Goal: Transaction & Acquisition: Purchase product/service

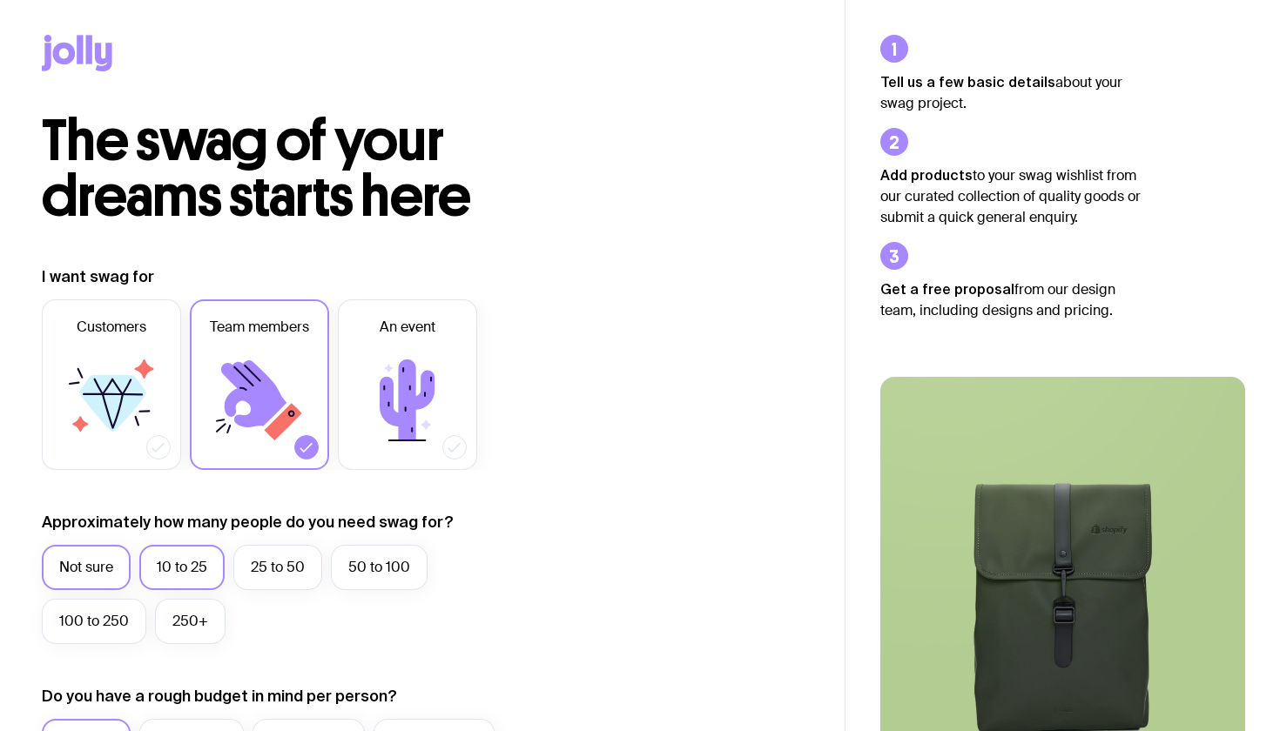
click at [188, 551] on label "10 to 25" at bounding box center [181, 567] width 85 height 45
click at [0, 0] on input "10 to 25" at bounding box center [0, 0] width 0 height 0
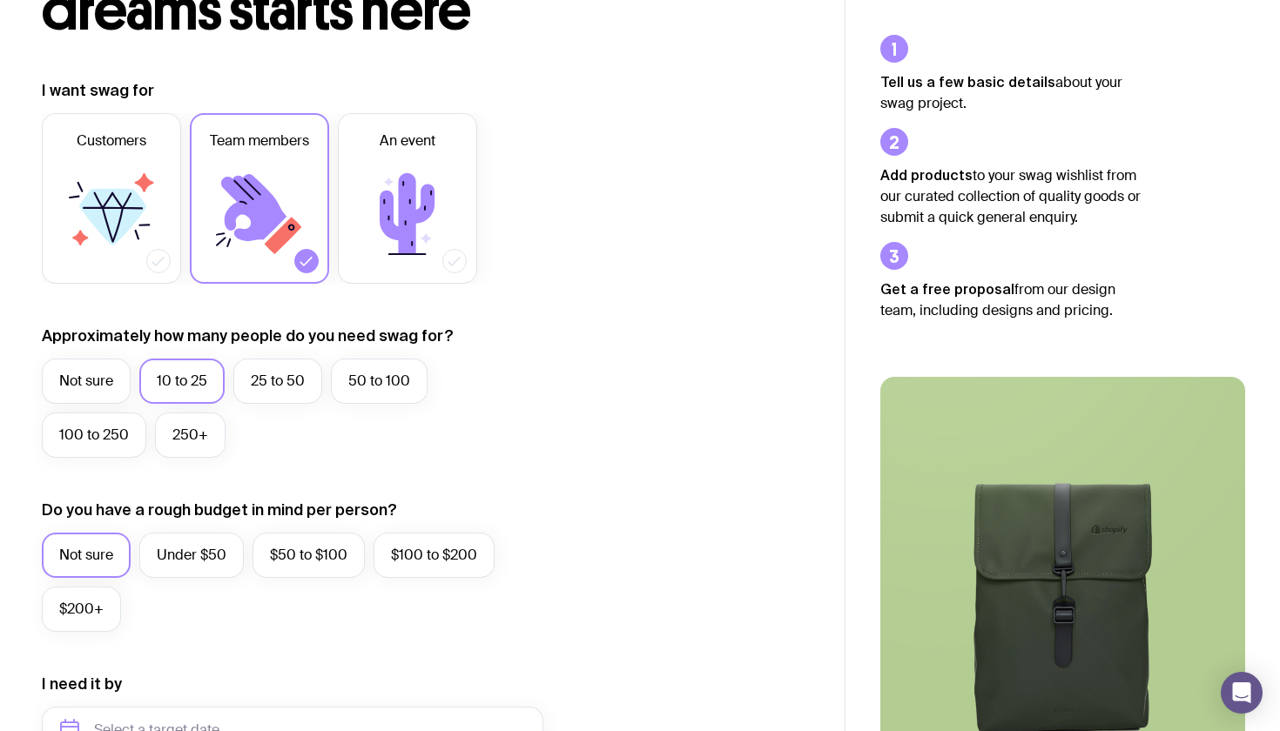
scroll to position [197, 0]
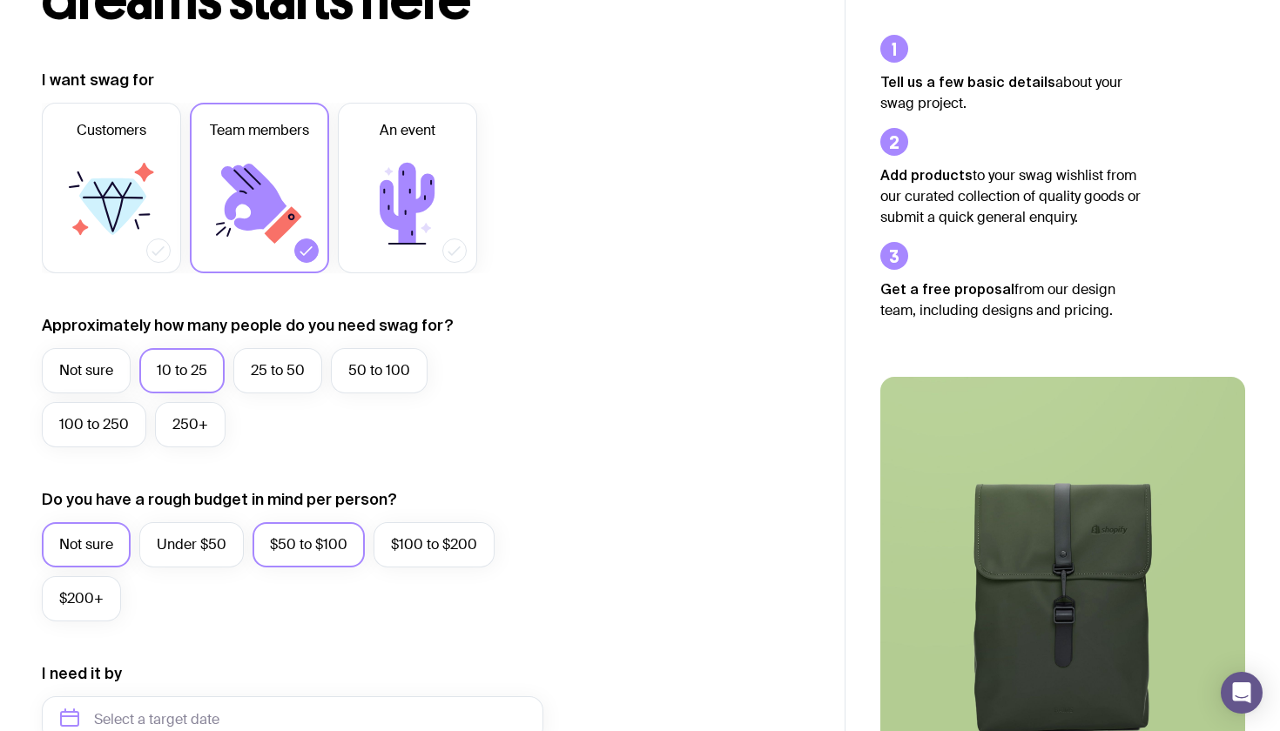
click at [278, 555] on label "$50 to $100" at bounding box center [308, 544] width 112 height 45
click at [0, 0] on input "$50 to $100" at bounding box center [0, 0] width 0 height 0
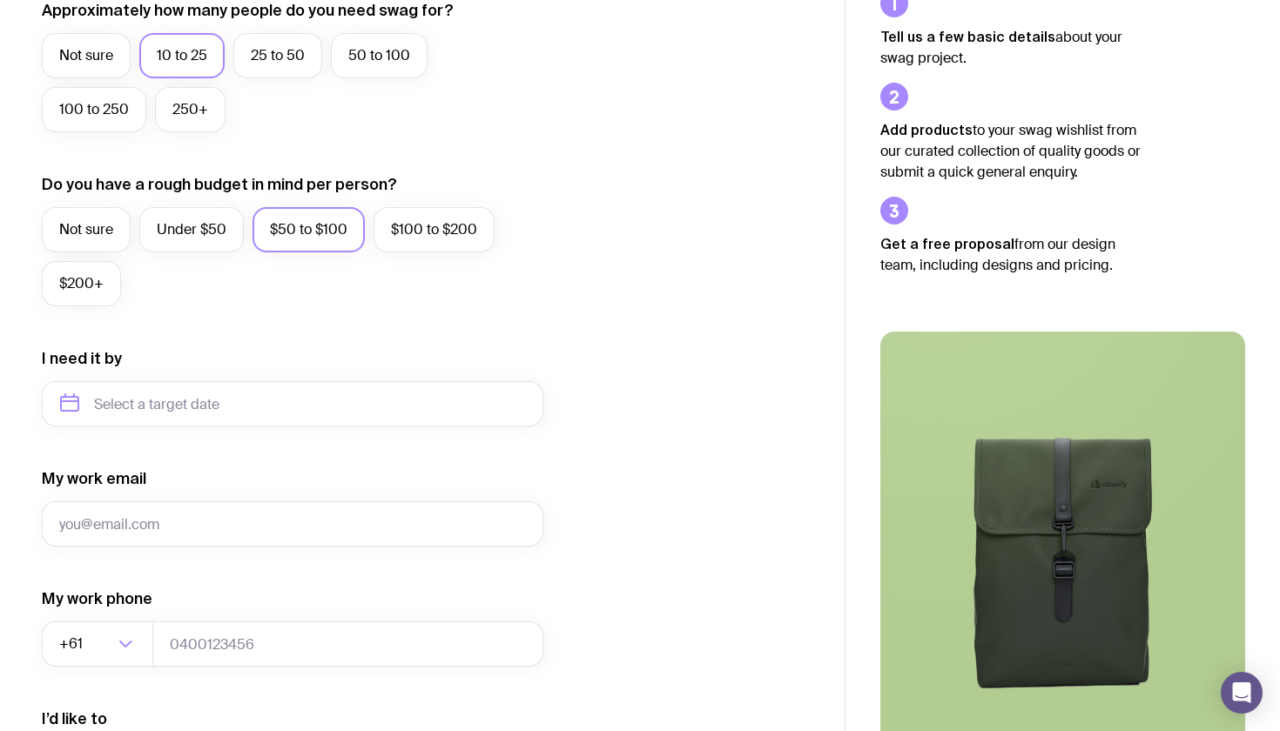
scroll to position [518, 0]
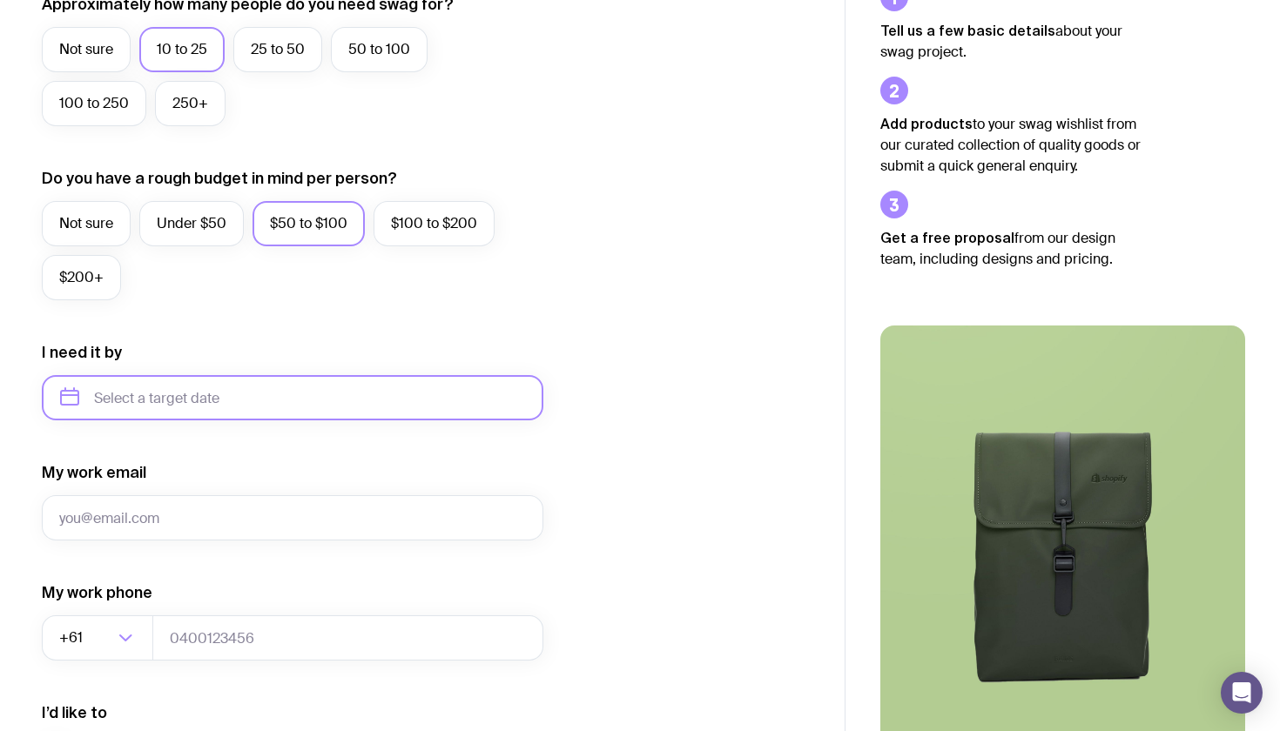
click at [219, 407] on input "text" at bounding box center [292, 397] width 501 height 45
click at [219, 618] on button "Dec" at bounding box center [224, 612] width 64 height 35
type input "[DATE]"
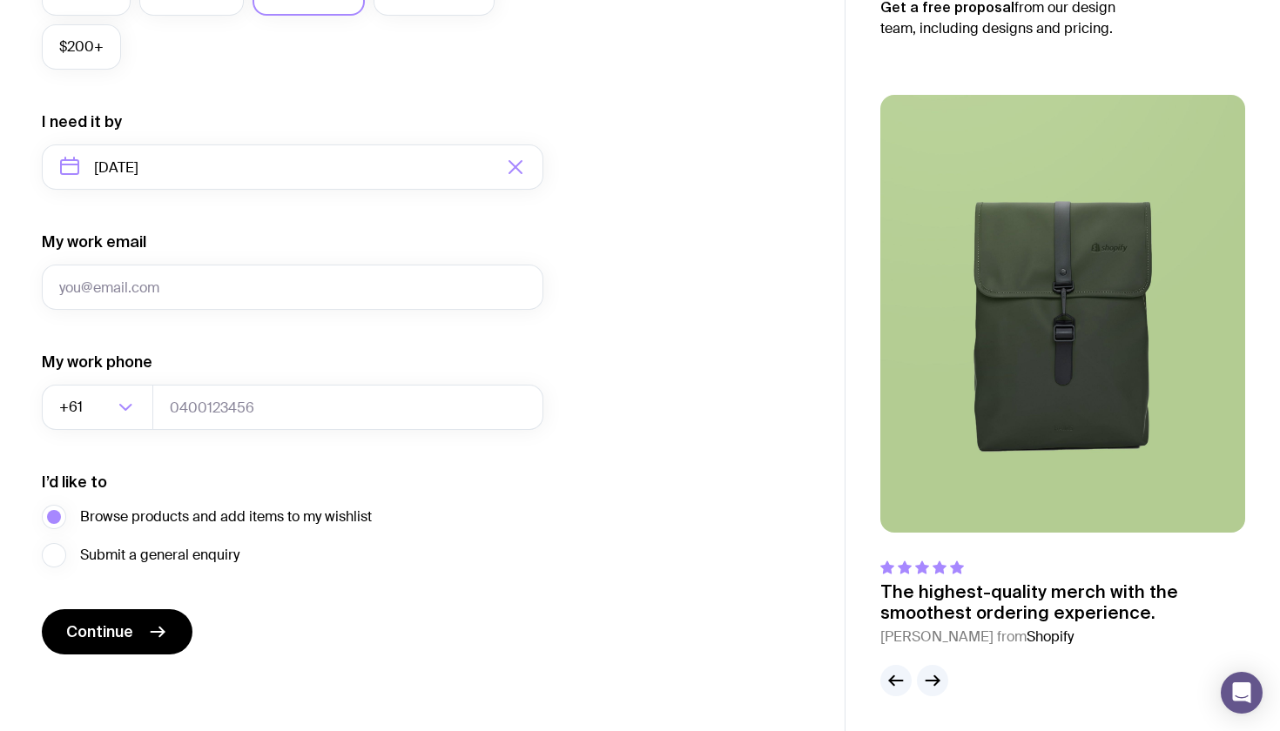
scroll to position [749, 0]
click at [1063, 361] on img at bounding box center [1062, 314] width 365 height 438
click at [928, 686] on icon "button" at bounding box center [932, 680] width 21 height 21
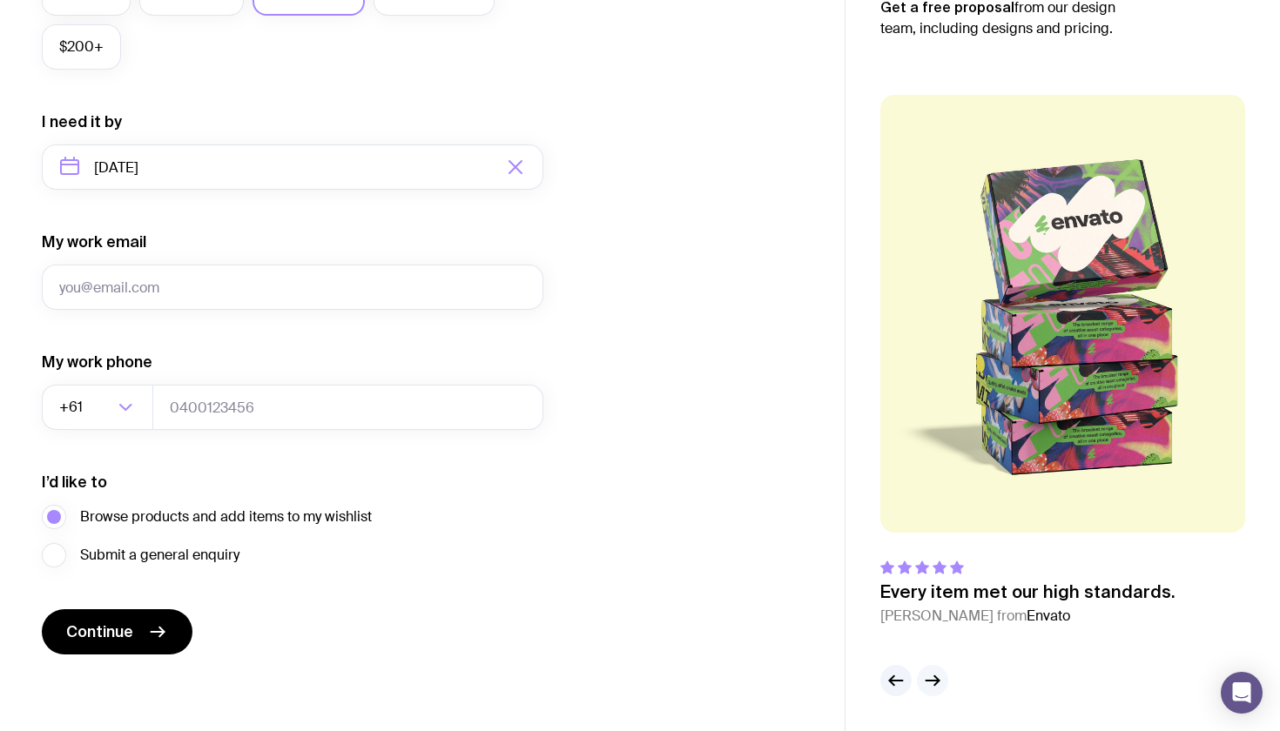
click at [932, 682] on icon "button" at bounding box center [932, 680] width 21 height 21
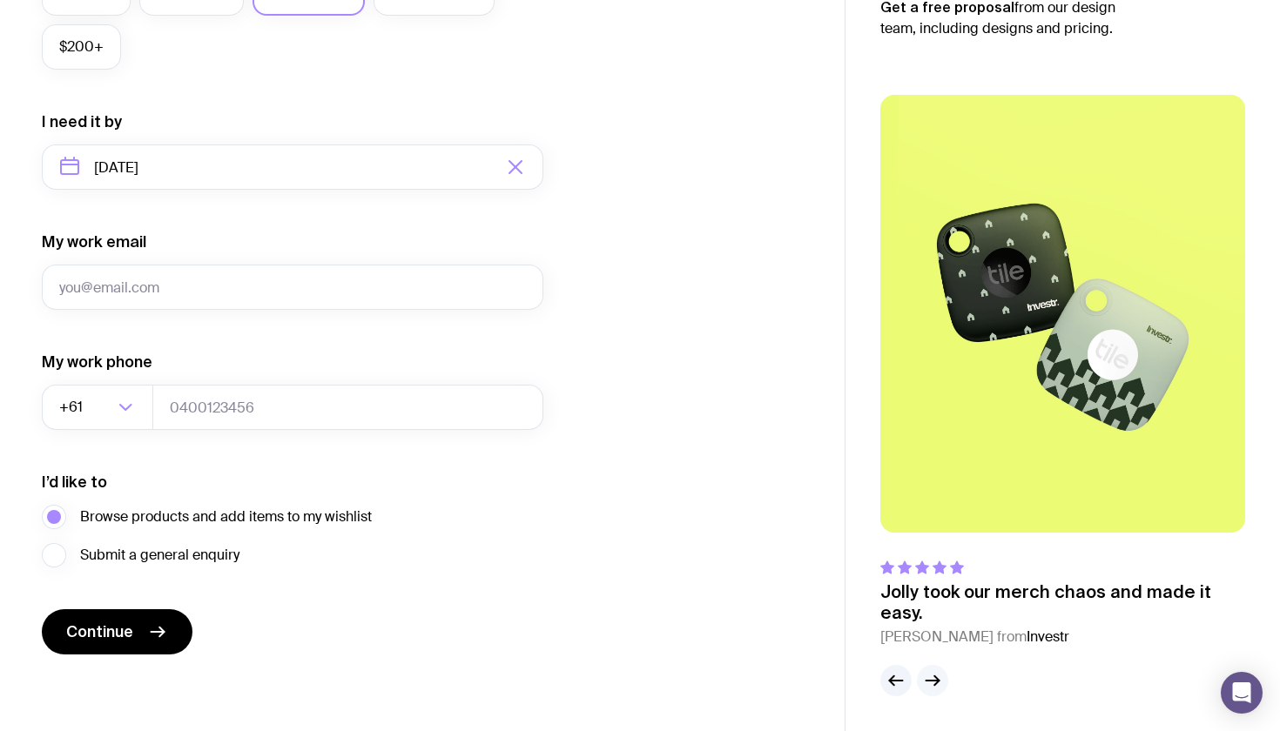
click at [932, 682] on icon "button" at bounding box center [932, 680] width 21 height 21
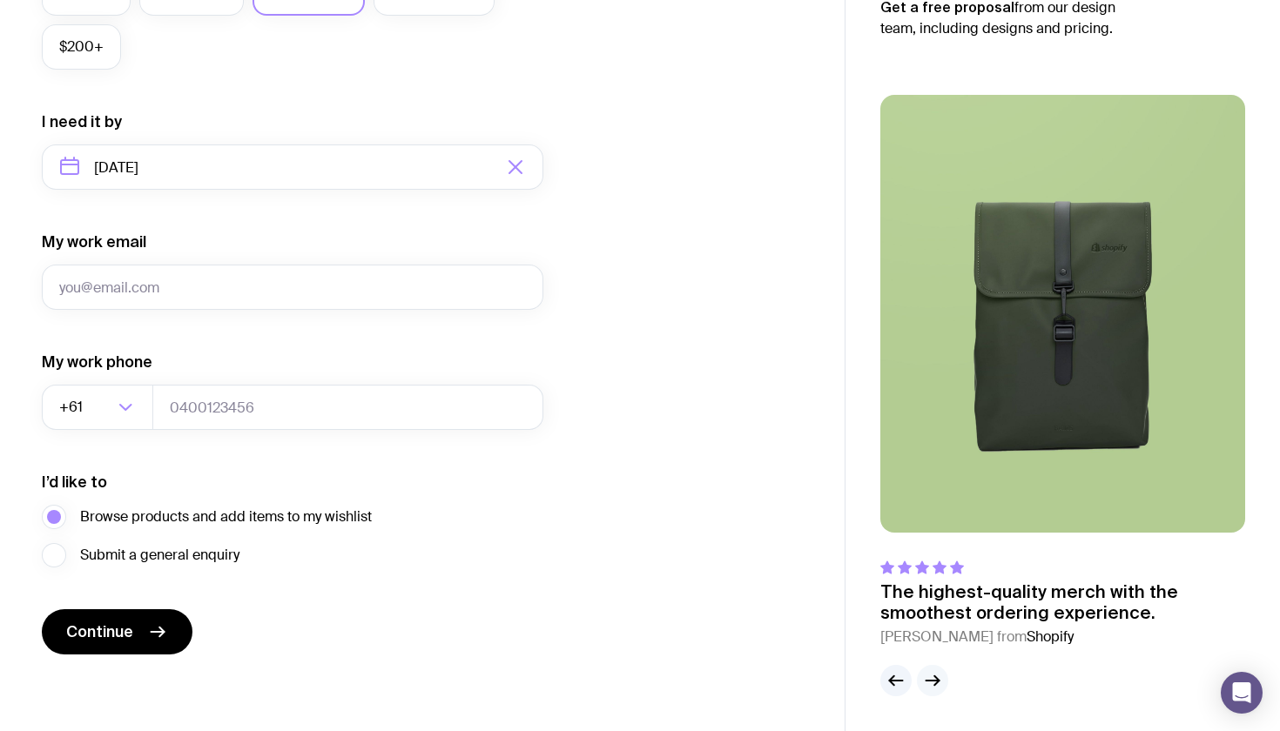
click at [932, 682] on icon "button" at bounding box center [932, 680] width 21 height 21
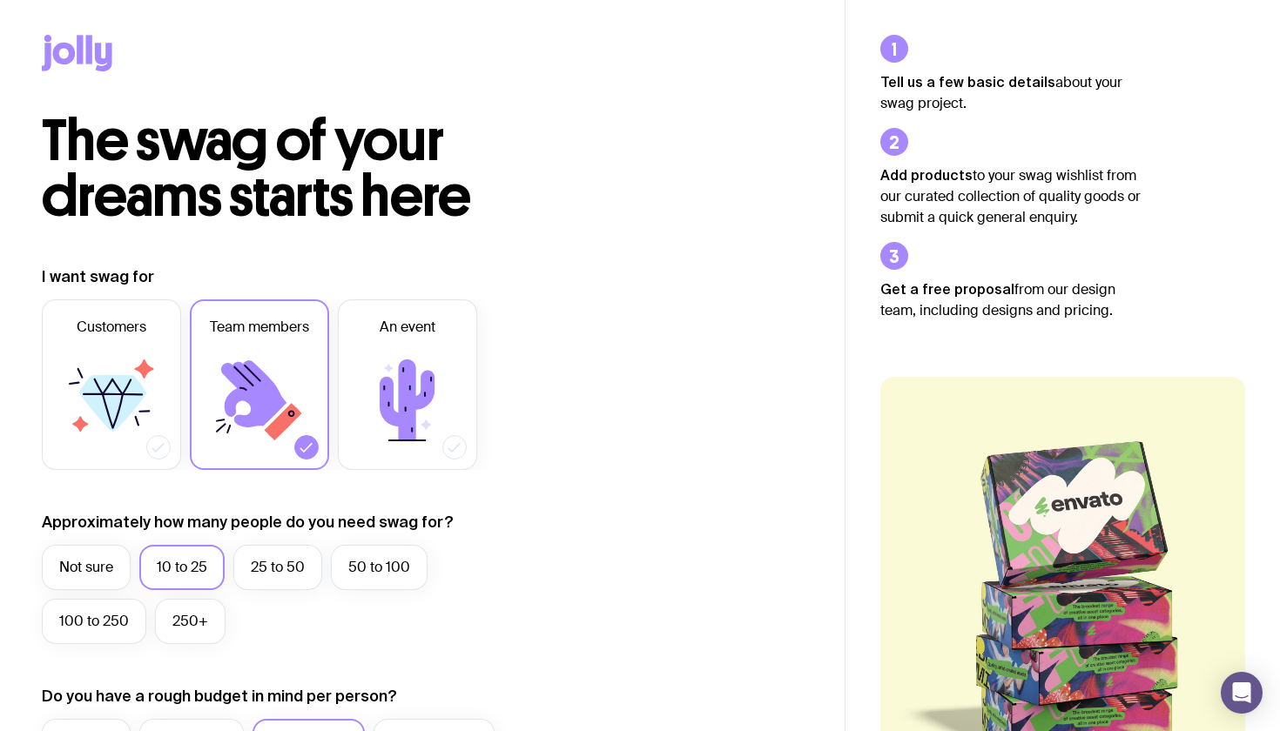
scroll to position [0, 0]
click at [63, 43] on icon at bounding box center [77, 53] width 71 height 37
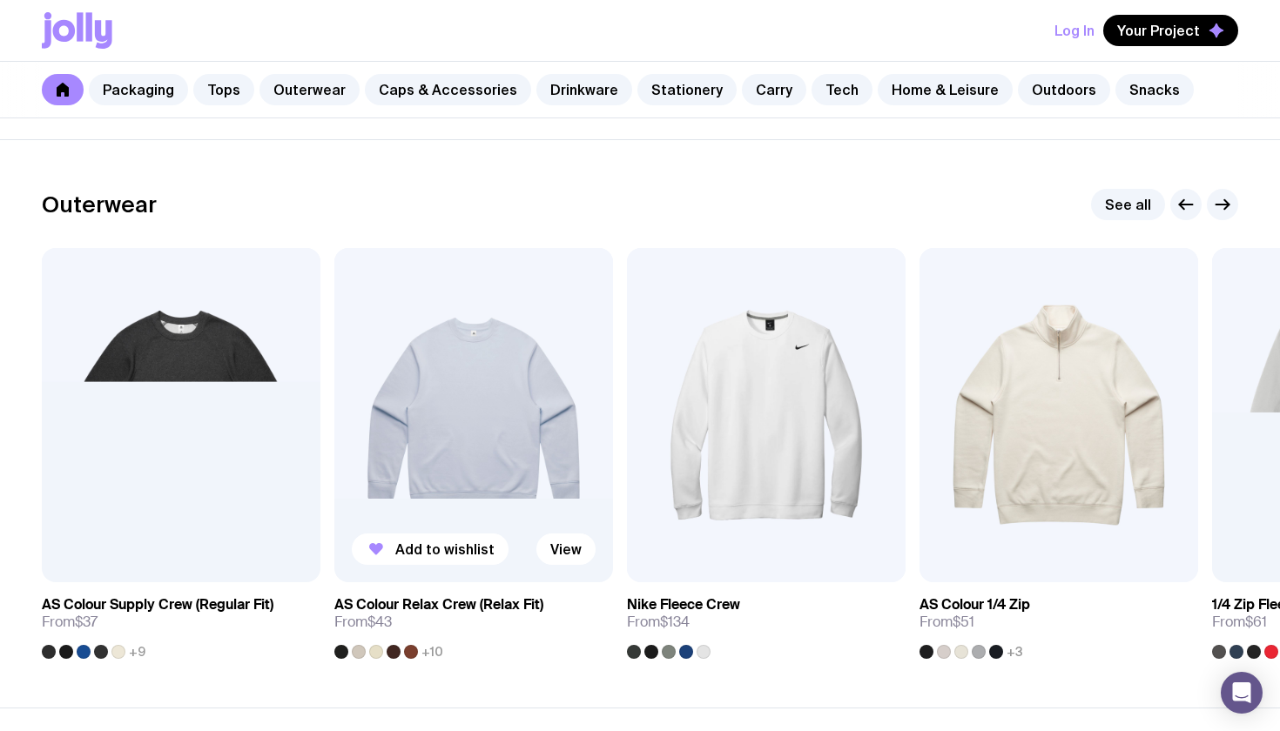
scroll to position [1355, 0]
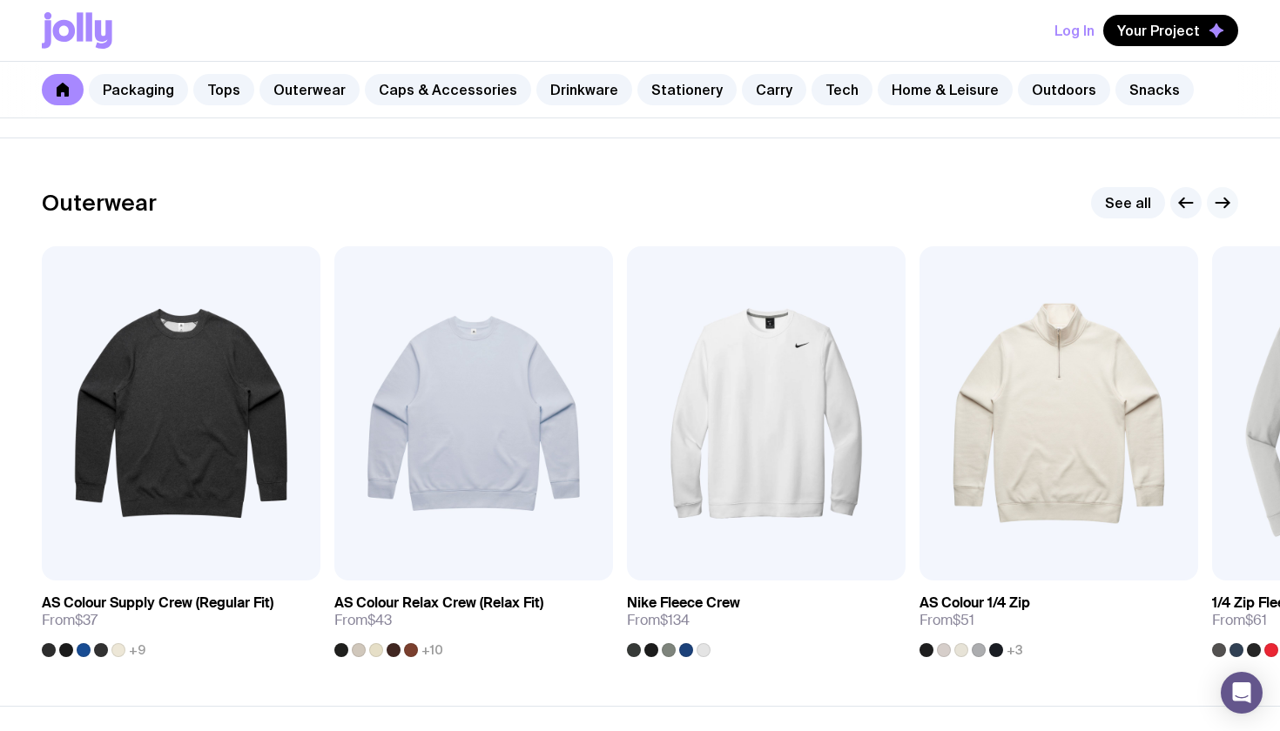
click at [1220, 198] on icon "button" at bounding box center [1222, 202] width 21 height 21
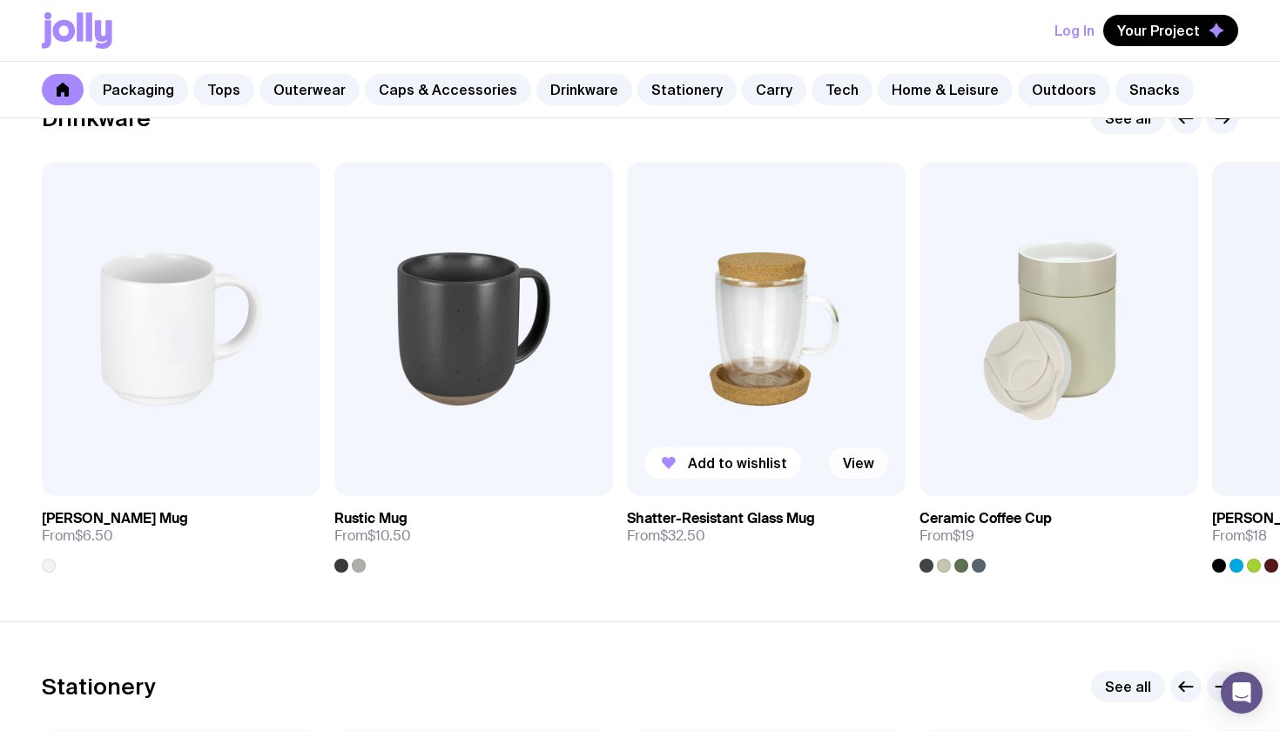
scroll to position [2575, 0]
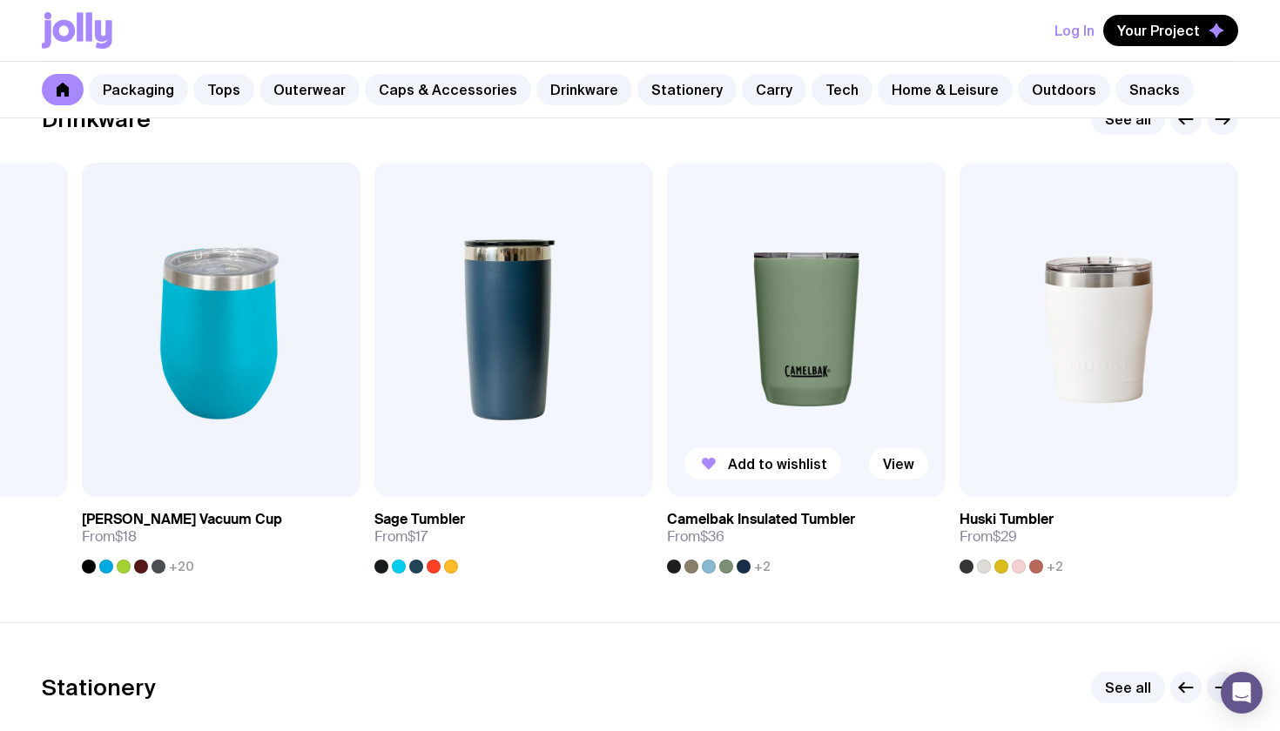
click at [824, 330] on img at bounding box center [806, 330] width 279 height 334
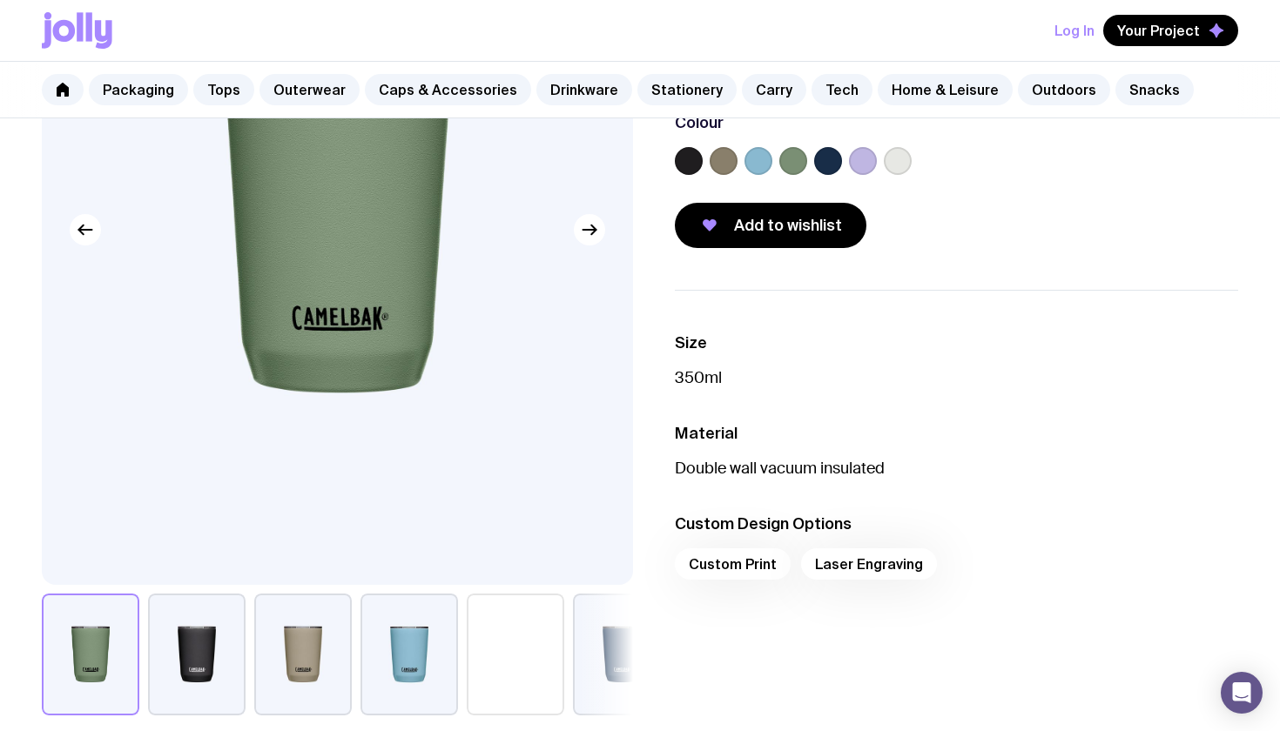
scroll to position [238, 0]
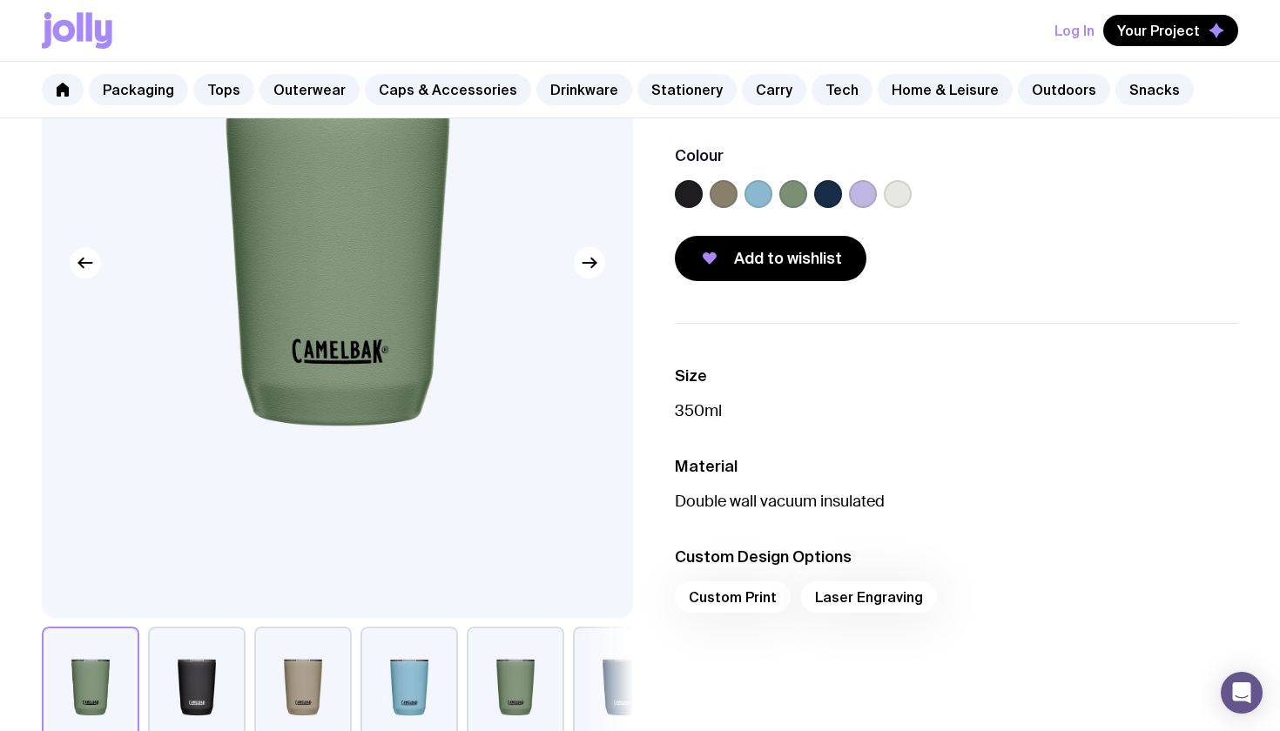
click at [819, 594] on div "Custom Print Laser Engraving" at bounding box center [956, 603] width 563 height 42
click at [857, 603] on div "Custom Print Laser Engraving" at bounding box center [956, 603] width 563 height 42
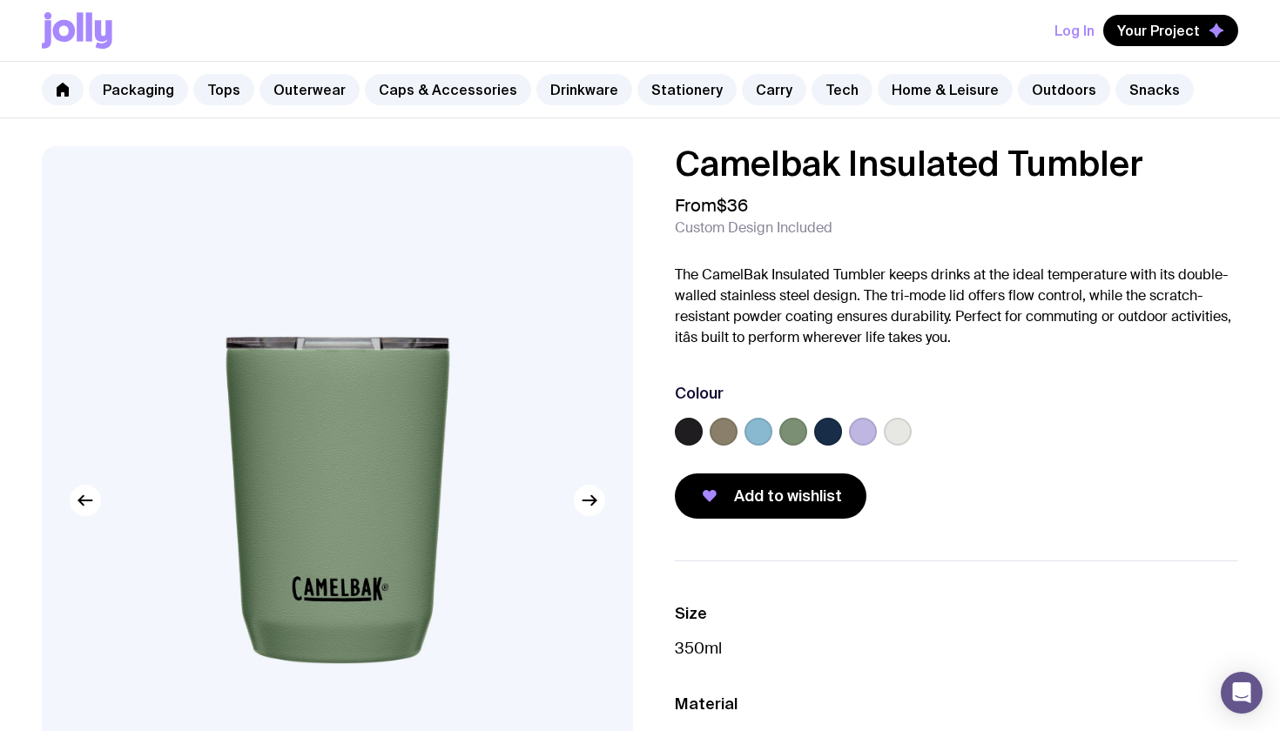
scroll to position [0, 0]
click at [768, 505] on span "Add to wishlist" at bounding box center [788, 496] width 108 height 21
click at [812, 92] on link "Tech" at bounding box center [841, 89] width 61 height 31
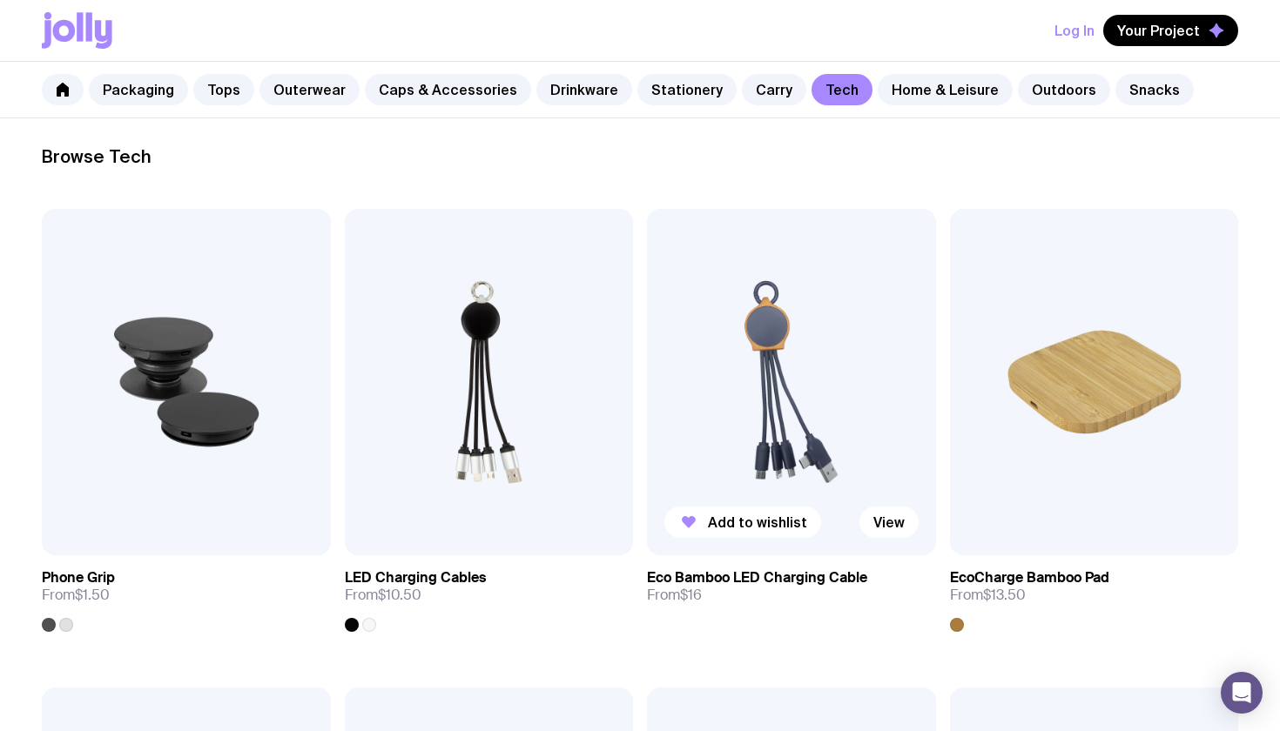
scroll to position [242, 0]
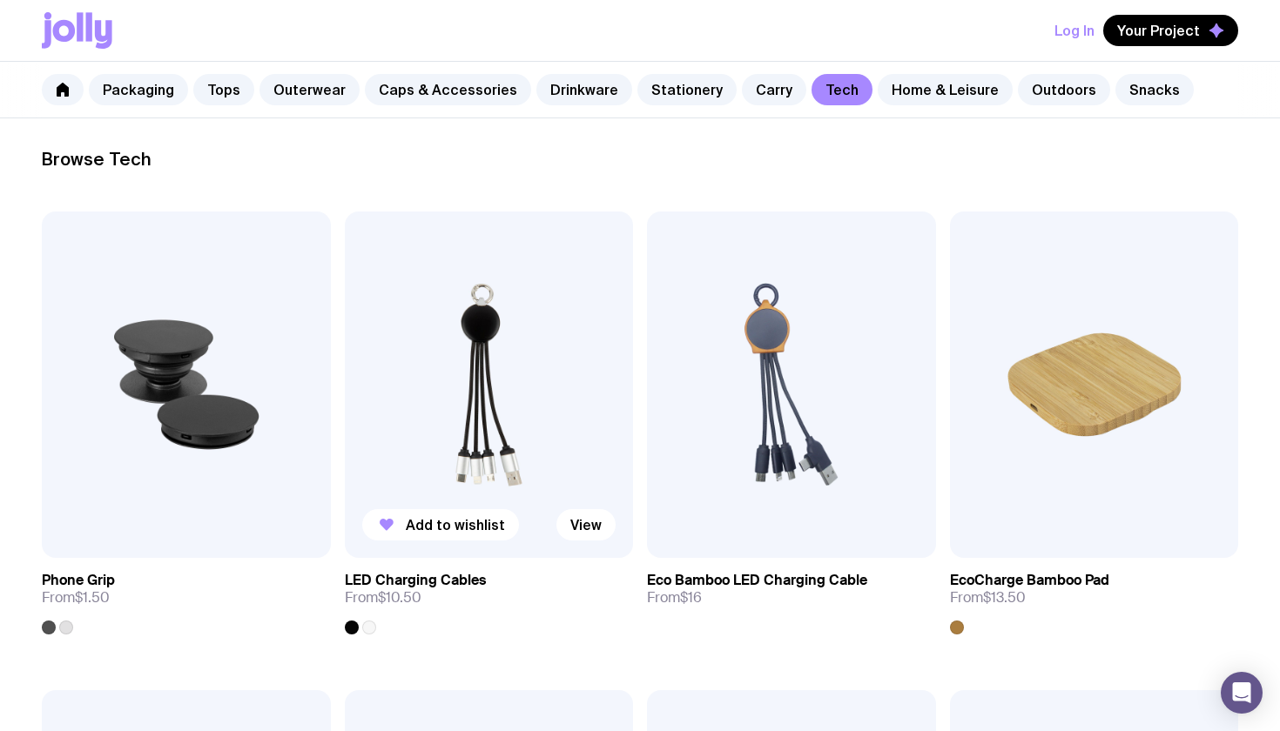
click at [475, 358] on img at bounding box center [489, 385] width 289 height 346
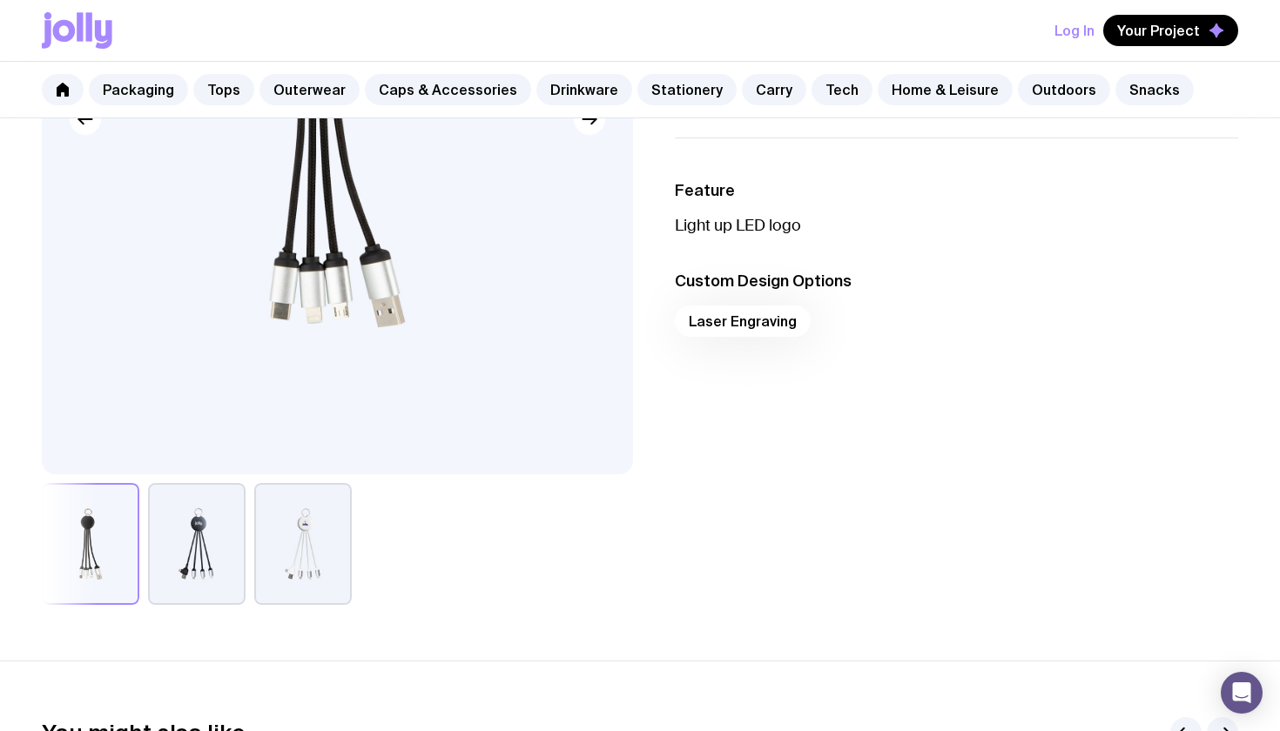
scroll to position [382, 0]
click at [211, 540] on button "button" at bounding box center [197, 543] width 98 height 122
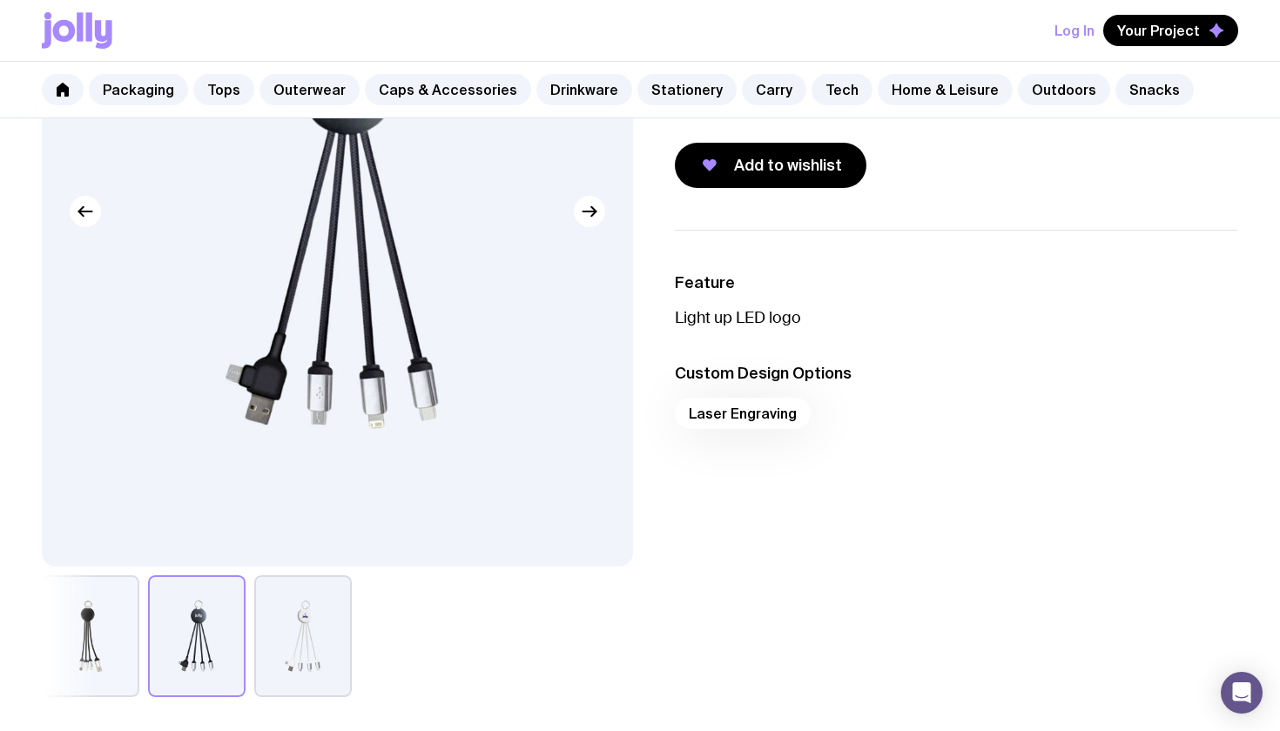
scroll to position [291, 0]
click at [305, 618] on button "button" at bounding box center [303, 635] width 98 height 122
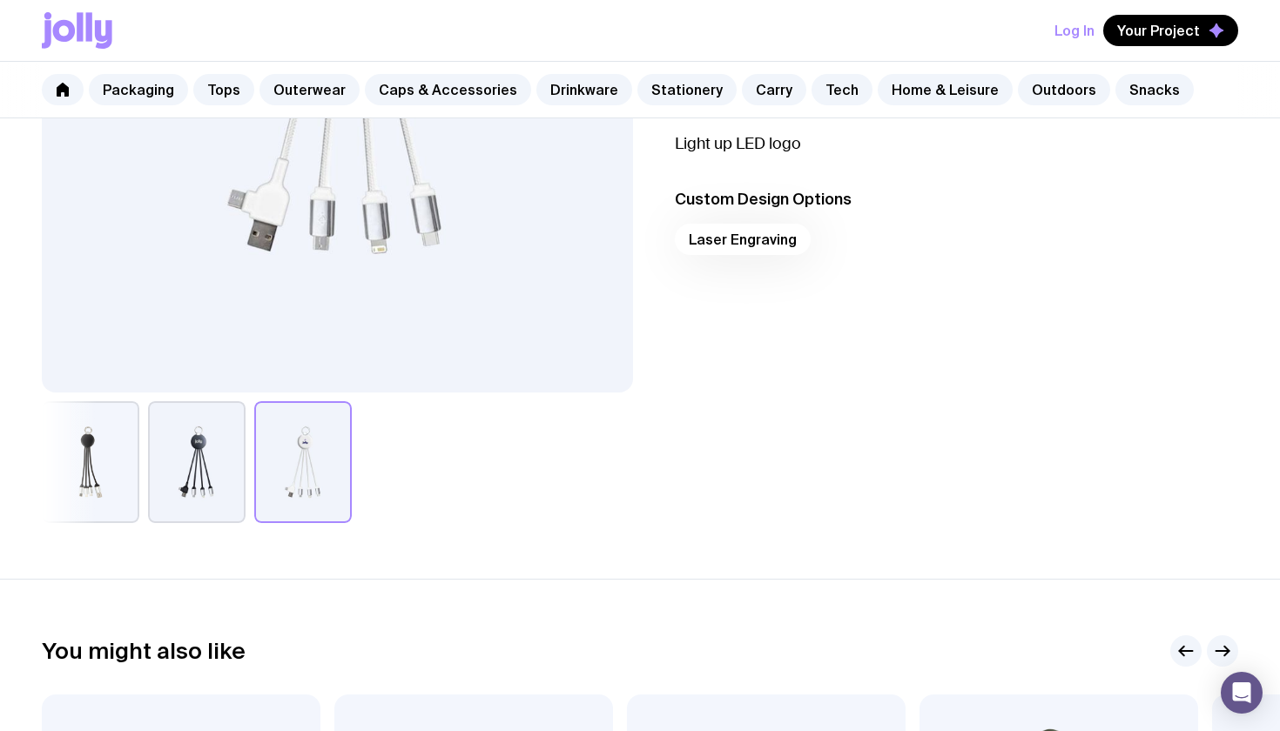
scroll to position [142, 0]
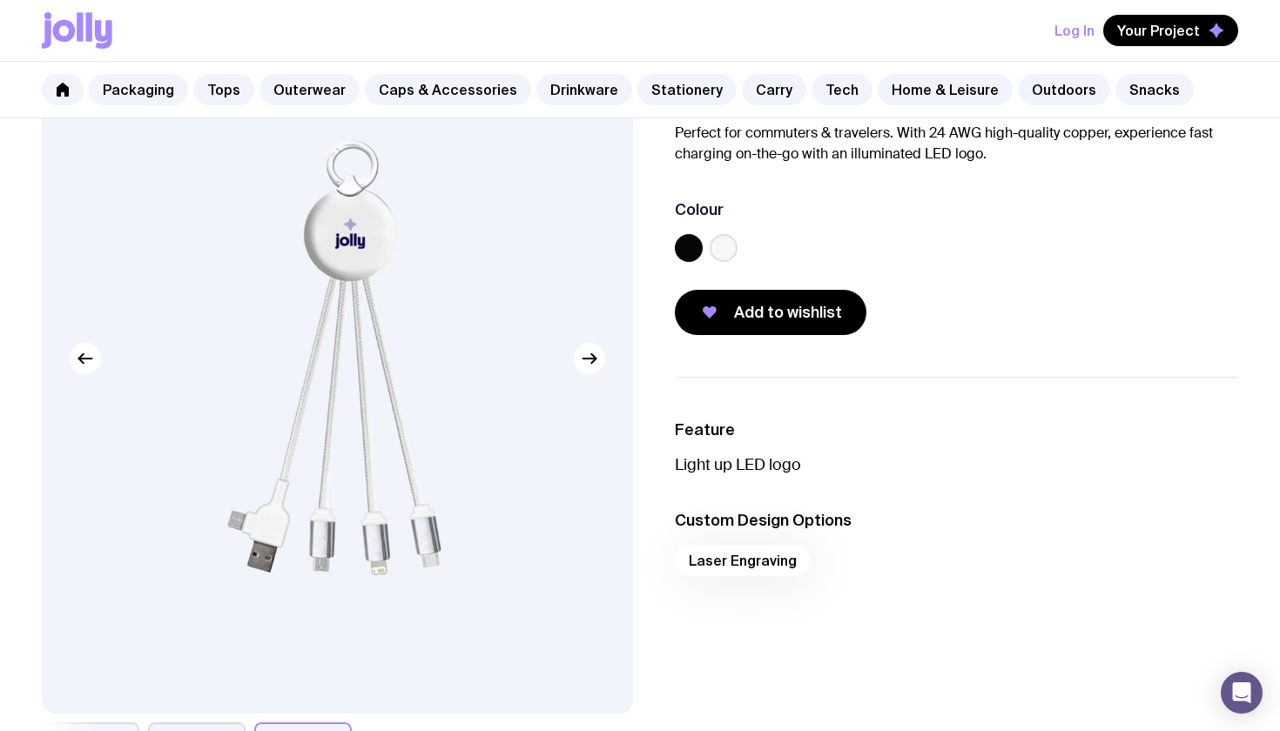
click at [685, 252] on label at bounding box center [689, 248] width 28 height 28
click at [0, 0] on input "radio" at bounding box center [0, 0] width 0 height 0
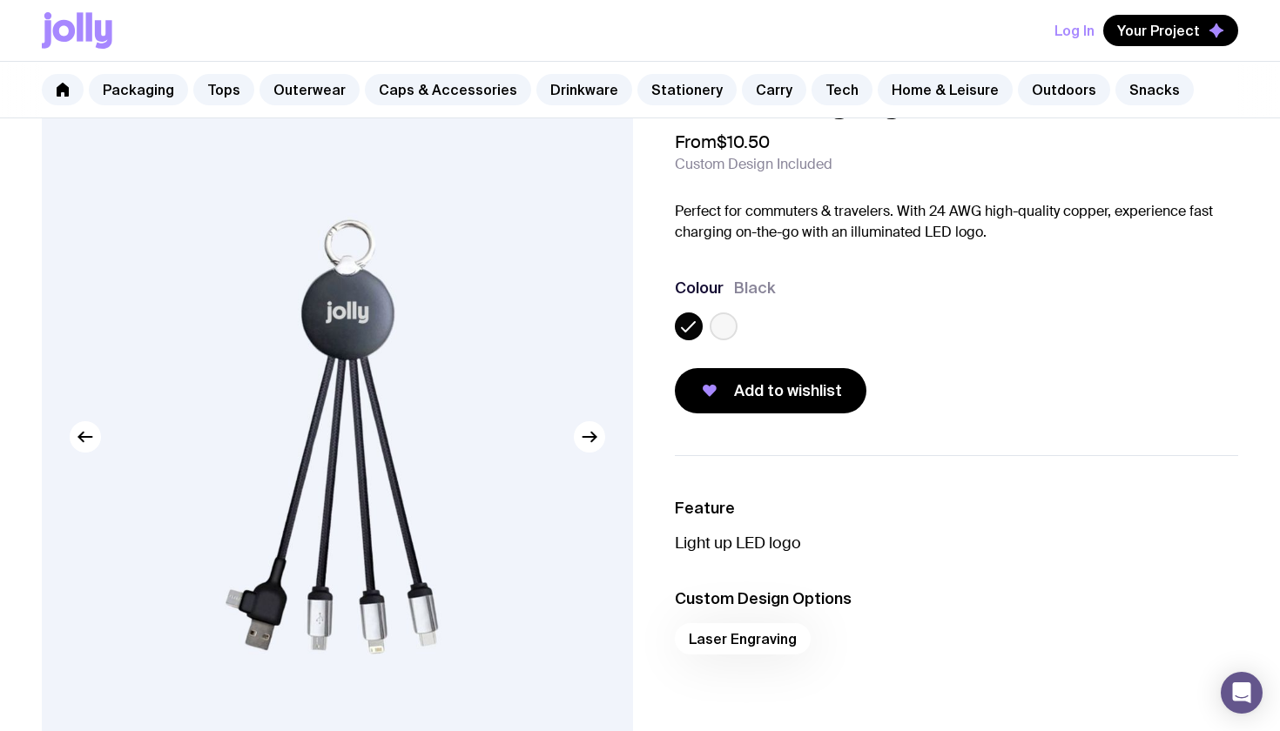
scroll to position [62, 0]
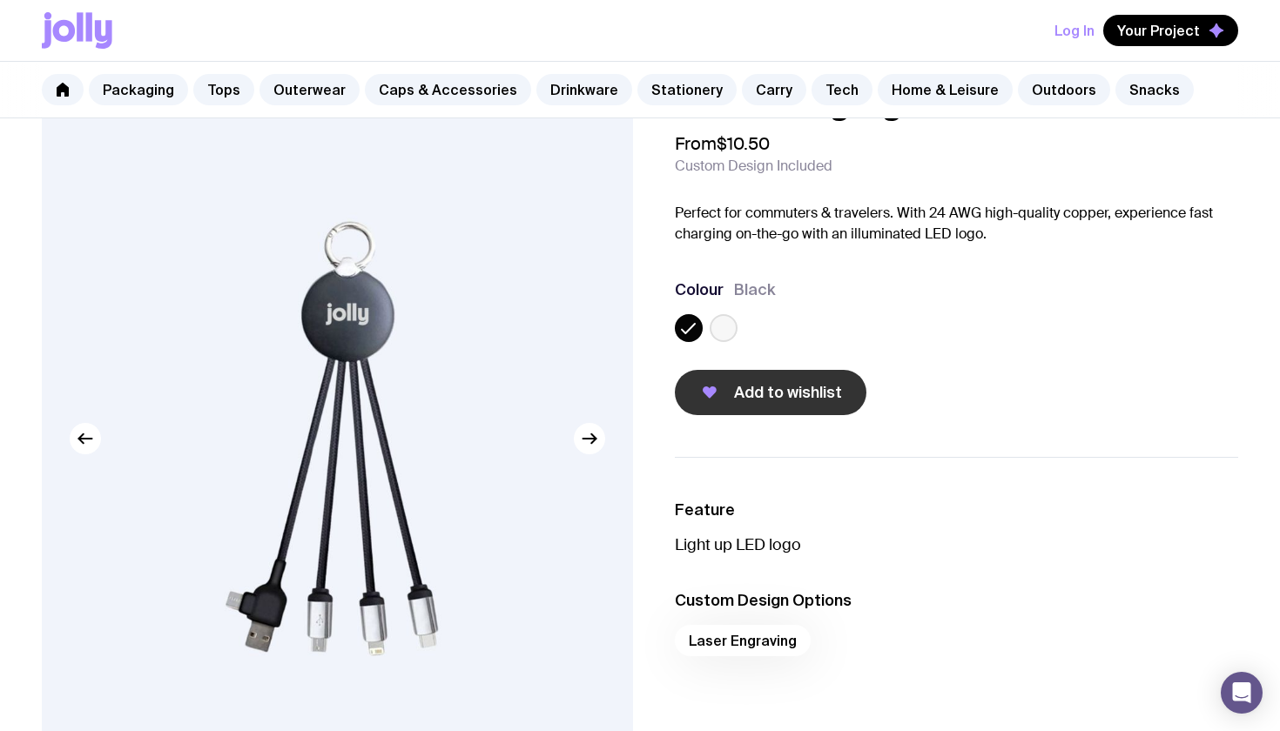
click at [745, 404] on button "Add to wishlist" at bounding box center [771, 392] width 192 height 45
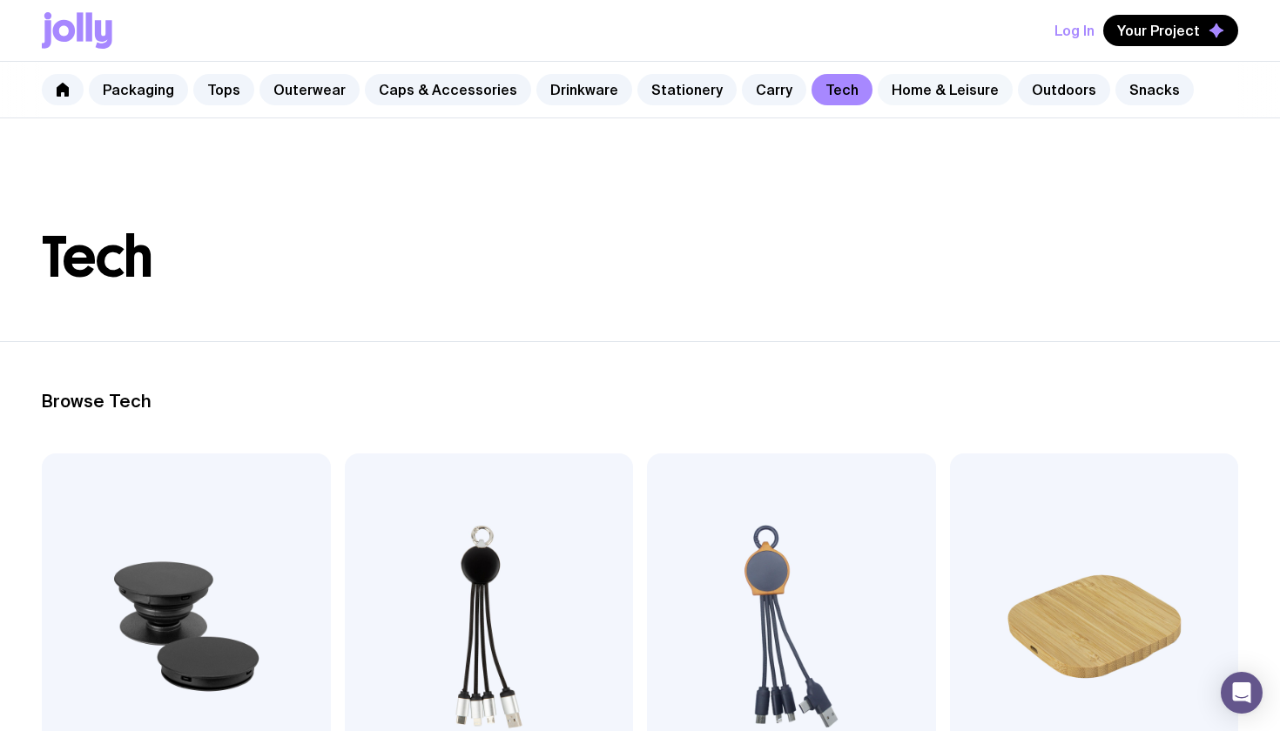
click at [893, 97] on link "Home & Leisure" at bounding box center [945, 89] width 135 height 31
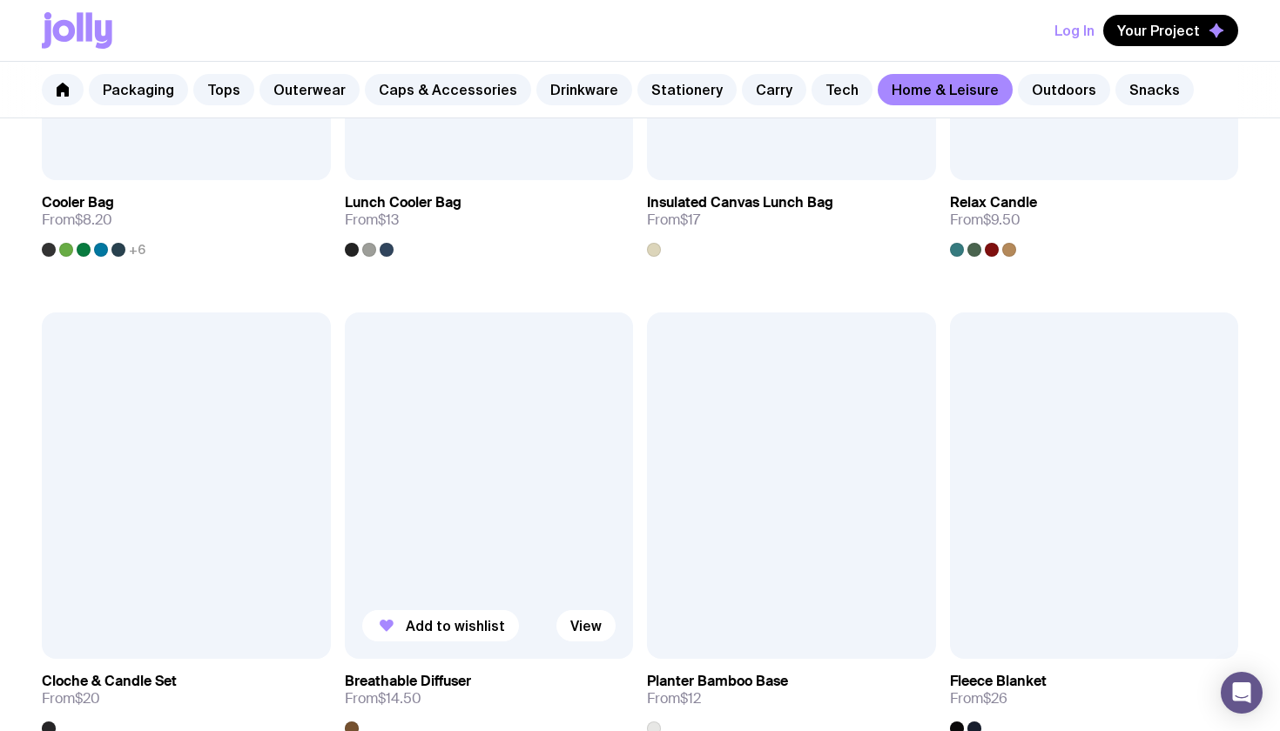
scroll to position [2703, 0]
